Goal: Task Accomplishment & Management: Manage account settings

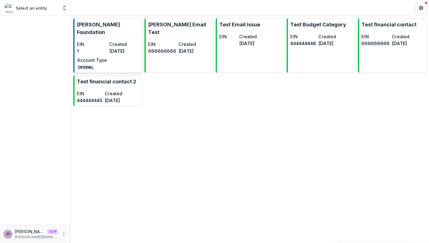
click at [115, 41] on dt "Created" at bounding box center [124, 44] width 30 height 7
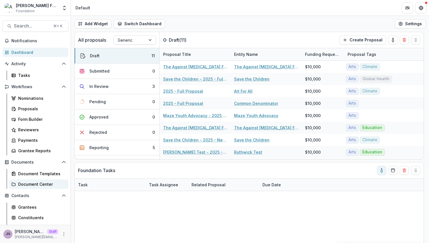
scroll to position [73, 0]
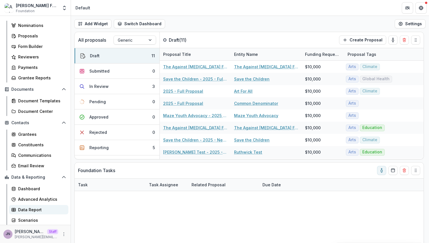
click at [27, 212] on div "Data Report" at bounding box center [41, 210] width 46 height 6
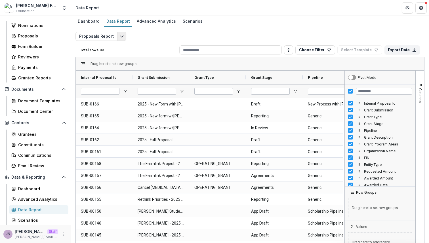
click at [120, 32] on button "Edit selected report" at bounding box center [121, 36] width 9 height 9
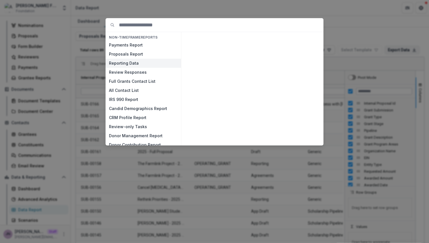
click at [133, 62] on button "Reporting Data" at bounding box center [144, 63] width 76 height 9
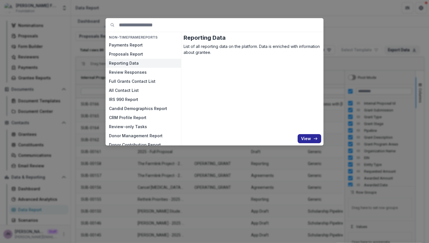
click at [311, 139] on button "View" at bounding box center [310, 138] width 24 height 9
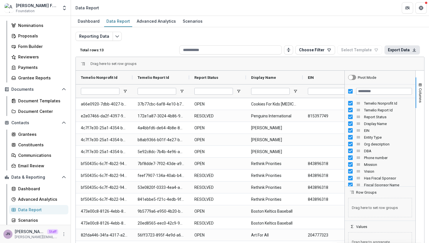
click at [395, 46] on button "Export Data" at bounding box center [402, 49] width 35 height 9
click at [389, 34] on div "Reporting Data Total rows: 13 Choose Filter Personal Filters Team Filters Temel…" at bounding box center [250, 137] width 349 height 210
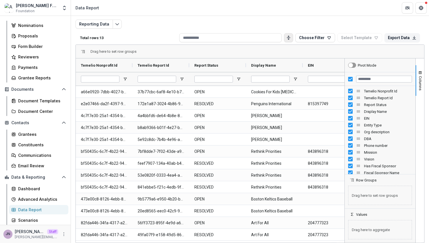
click at [286, 39] on icon "Toggle auto height" at bounding box center [288, 37] width 5 height 5
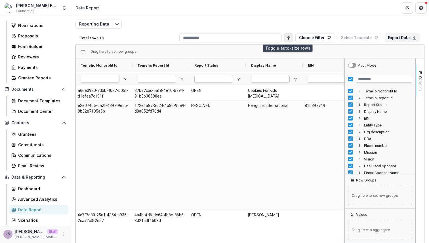
click at [286, 39] on icon "Toggle auto height" at bounding box center [288, 37] width 5 height 5
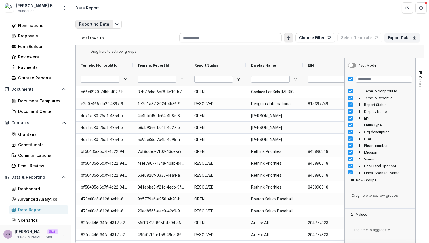
click at [110, 26] on button "Reporting Data" at bounding box center [94, 24] width 37 height 9
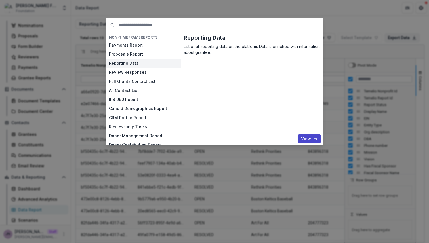
click at [366, 29] on div "NON-TIMEFRAME Reports Payments Report Proposals Report Reporting Data Review Re…" at bounding box center [214, 121] width 429 height 243
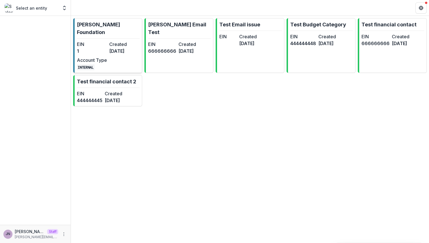
click at [125, 41] on dt "Created" at bounding box center [124, 44] width 30 height 7
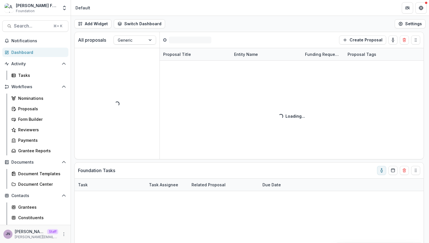
scroll to position [73, 0]
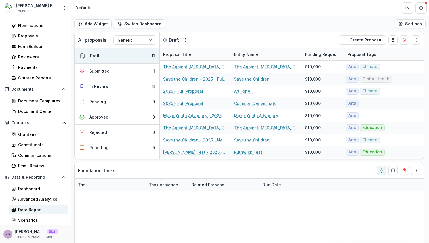
click at [37, 210] on div "Data Report" at bounding box center [41, 210] width 46 height 6
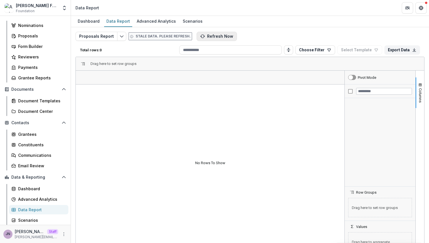
click at [216, 36] on button "Refresh Now" at bounding box center [217, 36] width 40 height 9
click at [39, 197] on div "Advanced Analytics" at bounding box center [41, 199] width 46 height 6
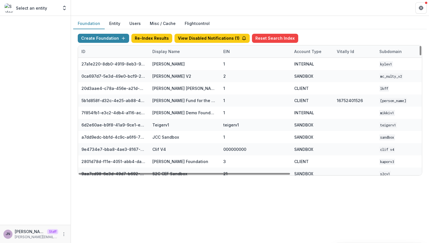
click at [167, 51] on div "Display Name" at bounding box center [166, 52] width 34 height 6
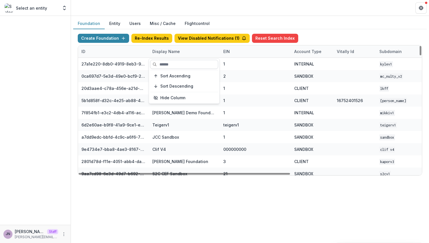
click at [167, 65] on input at bounding box center [184, 64] width 68 height 9
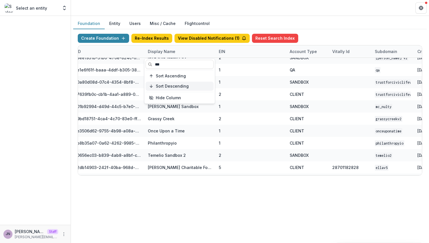
scroll to position [0, 5]
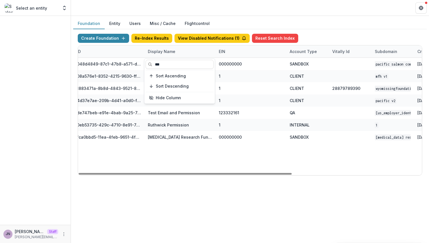
type input "***"
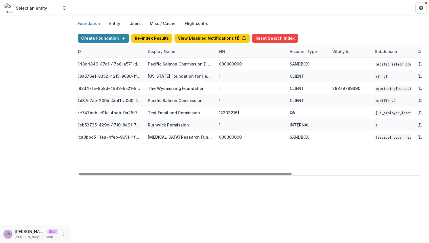
click at [185, 151] on div "048d4849-87c1-47b8-a571-d36adc5d9bb4 Pacific Salmon Commission DEMO 000000000 S…" at bounding box center [351, 117] width 554 height 118
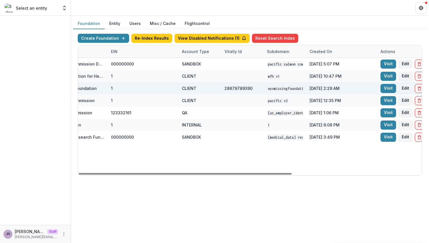
scroll to position [0, 195]
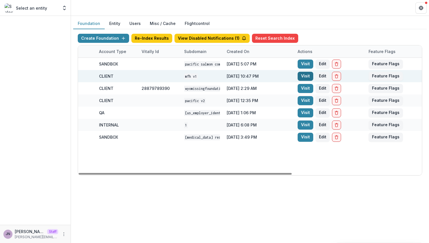
click at [302, 78] on link "Visit" at bounding box center [306, 76] width 16 height 9
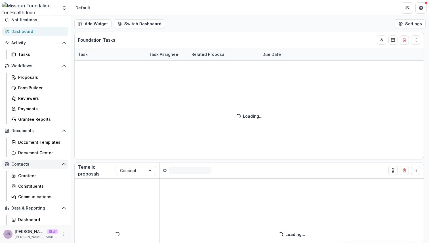
scroll to position [41, 0]
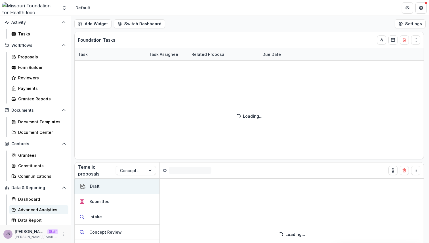
click at [39, 211] on div "Advanced Analytics" at bounding box center [41, 210] width 46 height 6
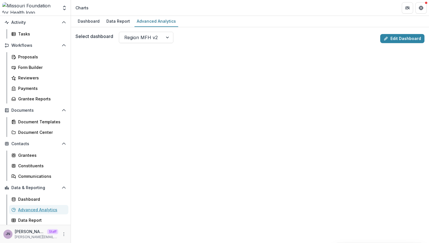
scroll to position [14, 0]
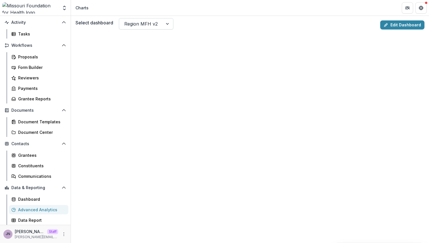
click at [146, 22] on div at bounding box center [141, 24] width 34 height 8
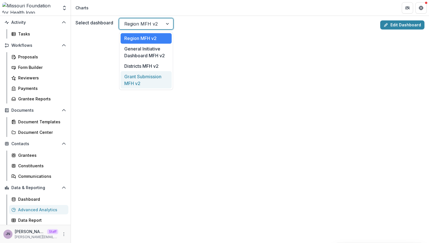
click at [150, 77] on div "Grant Submission MFH v2" at bounding box center [146, 79] width 51 height 17
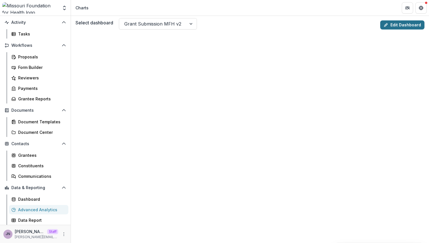
click at [404, 24] on link "Edit Dashboard" at bounding box center [402, 24] width 44 height 9
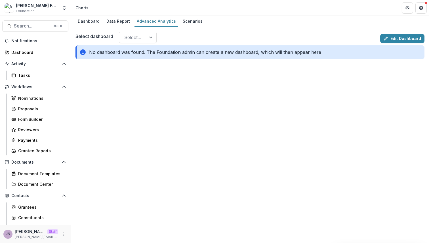
scroll to position [73, 0]
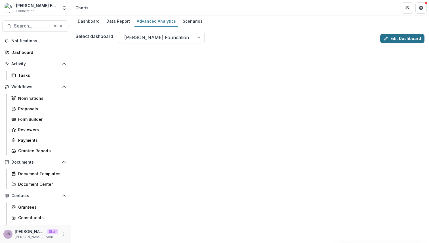
click at [387, 37] on icon at bounding box center [386, 38] width 5 height 5
click at [63, 232] on icon "More" at bounding box center [64, 234] width 5 height 5
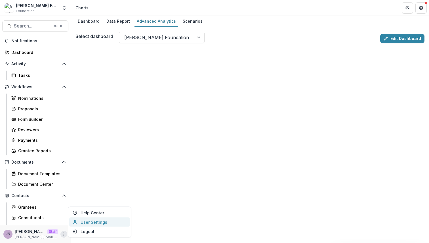
click at [91, 223] on link "User Settings" at bounding box center [99, 222] width 61 height 9
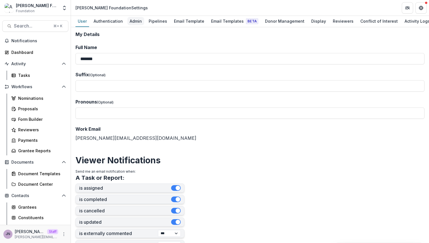
click at [135, 24] on div "Admin" at bounding box center [135, 21] width 17 height 8
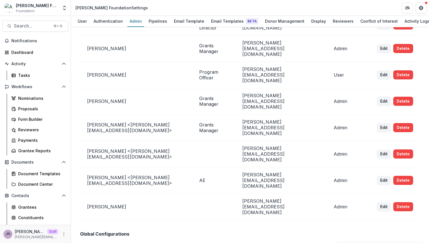
scroll to position [115, 0]
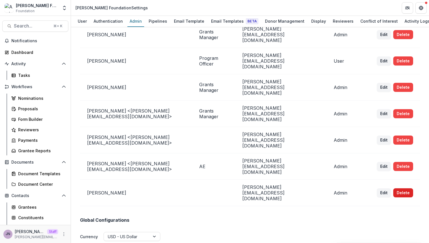
click at [399, 189] on button "Delete" at bounding box center [403, 193] width 20 height 9
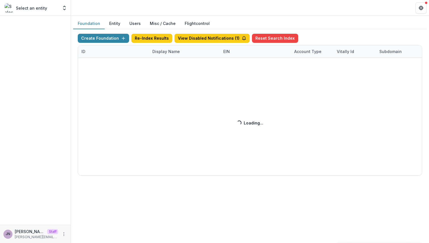
click at [167, 49] on div "Create Foundation Re-Index Results View Disabled Notifications ( 1 ) Reset Sear…" at bounding box center [250, 105] width 345 height 142
click at [167, 50] on div "Create Foundation Re-Index Results View Disabled Notifications ( 1 ) Reset Sear…" at bounding box center [250, 105] width 345 height 142
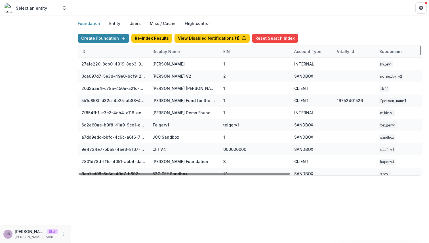
click at [165, 53] on div "Display Name" at bounding box center [166, 52] width 34 height 6
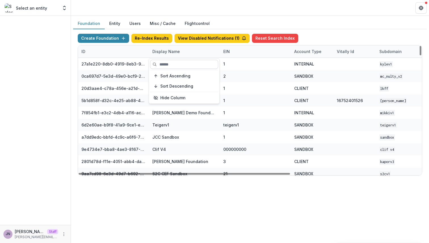
click at [164, 64] on input at bounding box center [184, 64] width 68 height 9
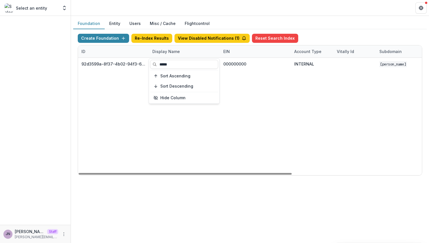
type input "*****"
click at [132, 131] on div "92d3599a-8f37-4b02-94f3-6d128790fedc Julie Foundation 000000000 INTERNAL Julie …" at bounding box center [355, 117] width 554 height 118
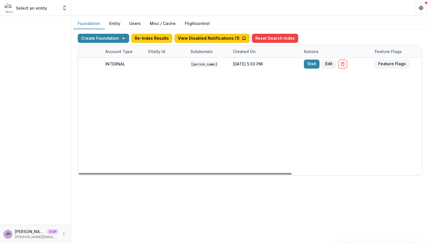
scroll to position [0, 210]
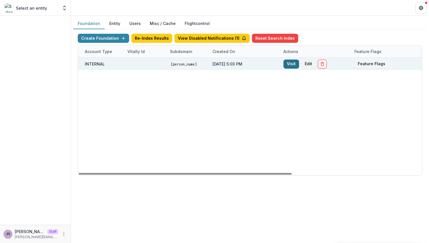
click at [289, 60] on link "Visit" at bounding box center [292, 64] width 16 height 9
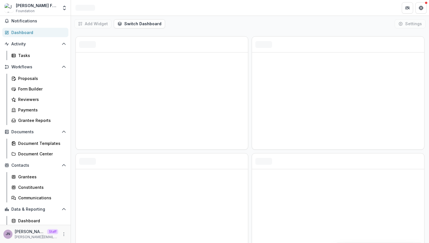
scroll to position [52, 0]
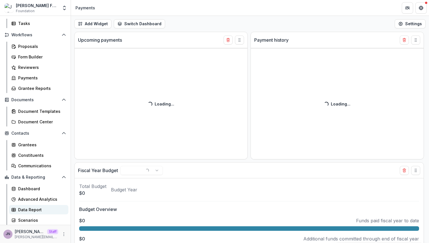
click at [40, 209] on div "Data Report" at bounding box center [41, 210] width 46 height 6
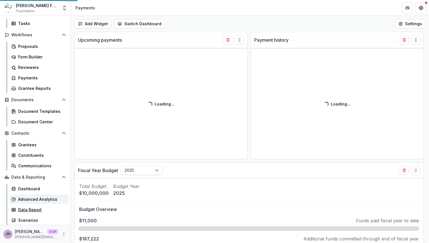
select select "******"
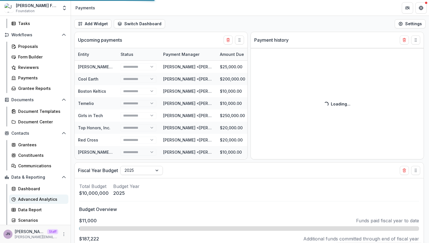
click at [41, 200] on div "Advanced Analytics" at bounding box center [41, 199] width 46 height 6
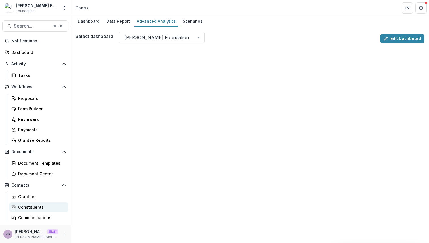
scroll to position [52, 0]
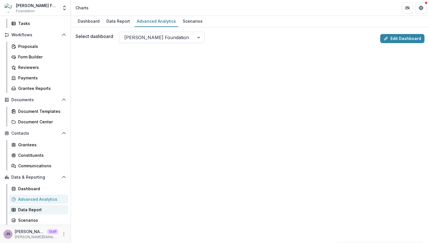
click at [37, 212] on div "Data Report" at bounding box center [41, 210] width 46 height 6
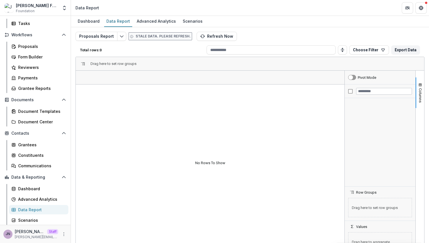
click at [219, 42] on div "Proposals Report Stale data. Please refresh. Refresh Now Total rows: 0 Choose F…" at bounding box center [250, 137] width 349 height 210
click at [219, 41] on div "Proposals Report Stale data. Please refresh. Refresh Now Total rows: 0 Choose F…" at bounding box center [250, 137] width 349 height 210
click at [219, 35] on button "Refresh Now" at bounding box center [217, 36] width 40 height 9
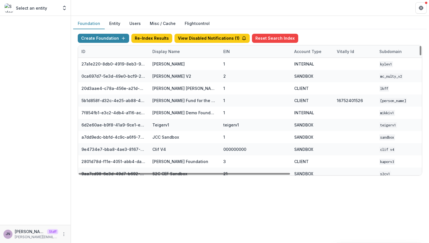
click at [167, 49] on div "Display Name" at bounding box center [166, 52] width 34 height 6
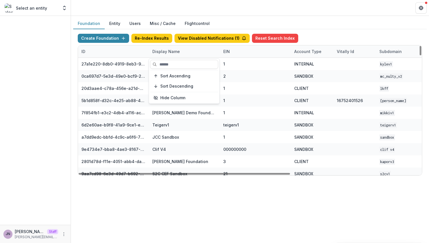
click at [135, 21] on button "Users" at bounding box center [135, 23] width 20 height 11
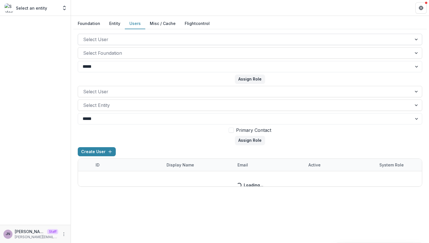
click at [114, 38] on div at bounding box center [245, 39] width 324 height 8
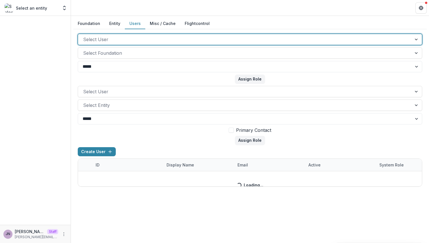
click at [114, 34] on div "Select User" at bounding box center [250, 39] width 345 height 11
click at [145, 38] on div at bounding box center [245, 39] width 324 height 8
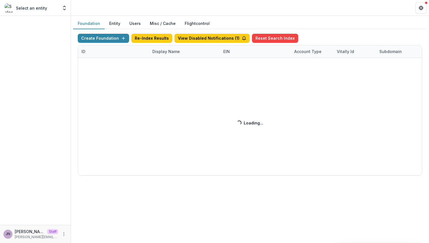
click at [138, 25] on button "Users" at bounding box center [135, 23] width 20 height 11
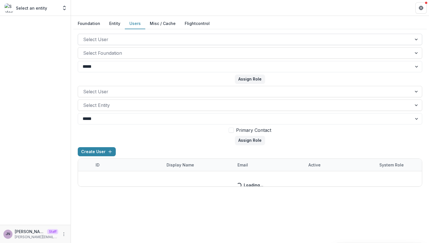
click at [123, 40] on div at bounding box center [245, 39] width 324 height 8
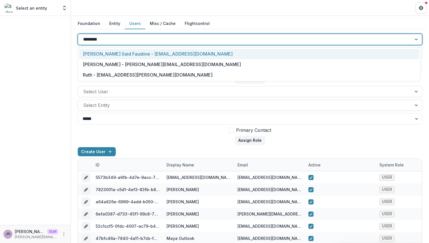
type input "*********"
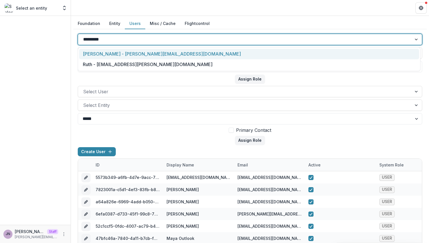
click at [142, 54] on div "Joyce N - joyce@trytemelio.com" at bounding box center [249, 54] width 340 height 11
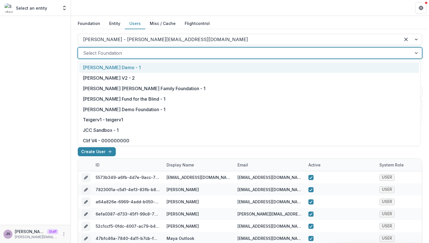
click at [135, 55] on div at bounding box center [245, 53] width 324 height 8
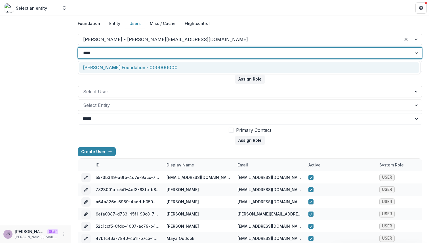
type input "*****"
click at [127, 66] on div "Julie Foundation - 000000000" at bounding box center [249, 67] width 340 height 11
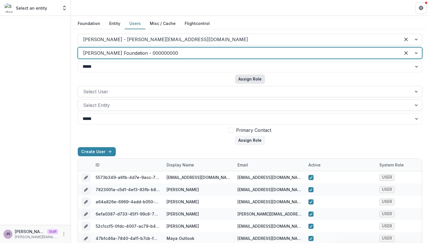
click at [250, 76] on button "Assign Role" at bounding box center [250, 79] width 30 height 9
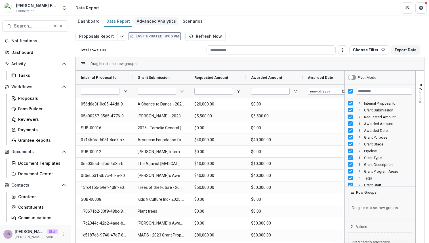
click at [155, 18] on div "Advanced Analytics" at bounding box center [157, 21] width 44 height 8
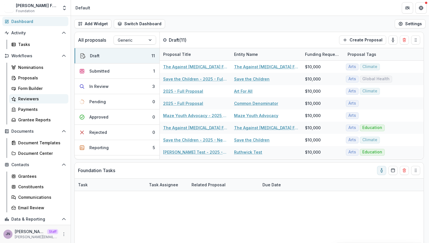
scroll to position [73, 0]
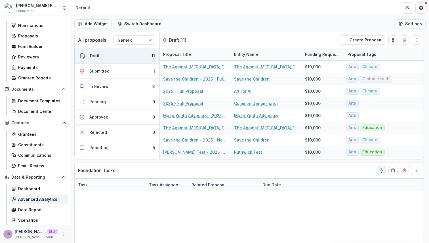
click at [47, 199] on div "Advanced Analytics" at bounding box center [41, 199] width 46 height 6
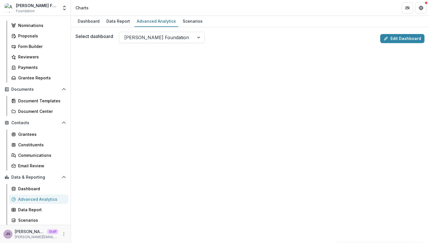
scroll to position [14, 0]
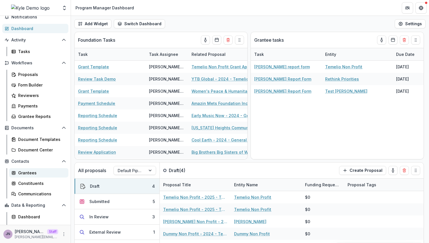
scroll to position [52, 0]
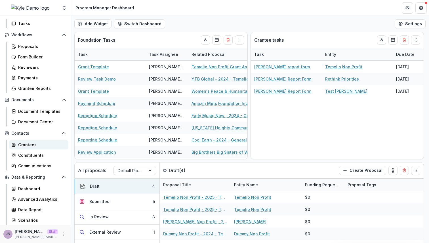
click at [38, 199] on div "Advanced Analytics" at bounding box center [41, 199] width 46 height 6
